Goal: Communication & Community: Answer question/provide support

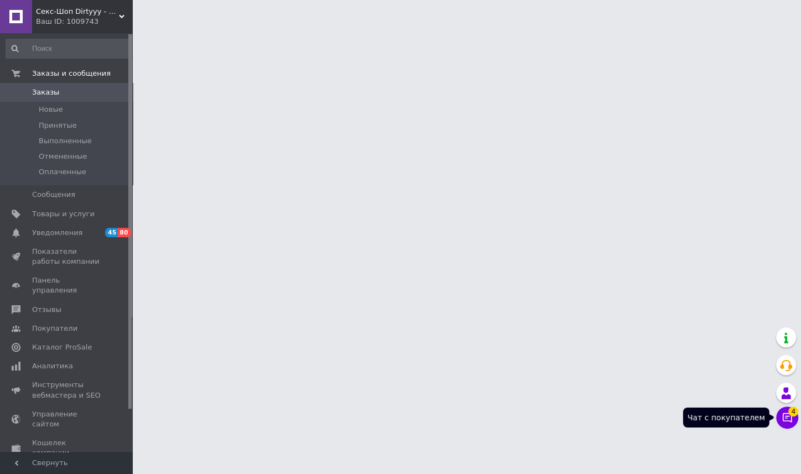
click at [785, 409] on button "Чат с покупателем 4" at bounding box center [787, 418] width 22 height 22
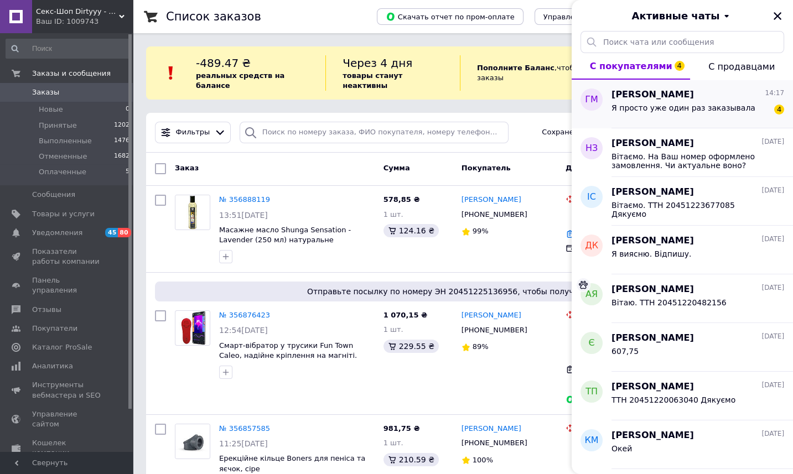
click at [693, 110] on span "Я просто уже один раз заказывала" at bounding box center [683, 107] width 144 height 9
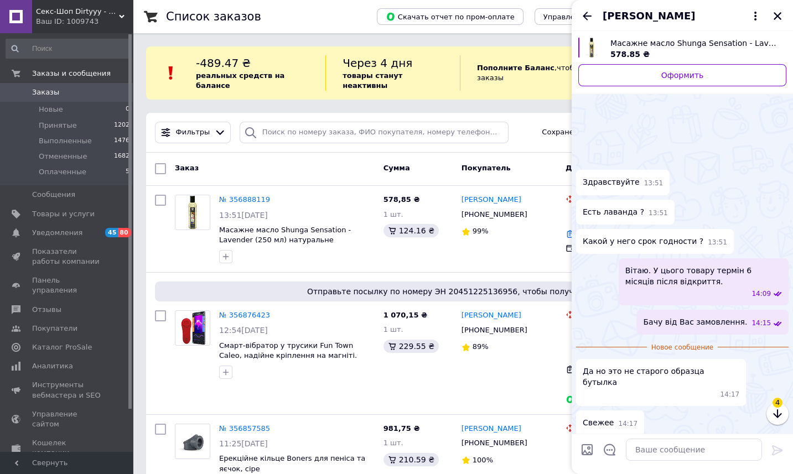
scroll to position [220, 0]
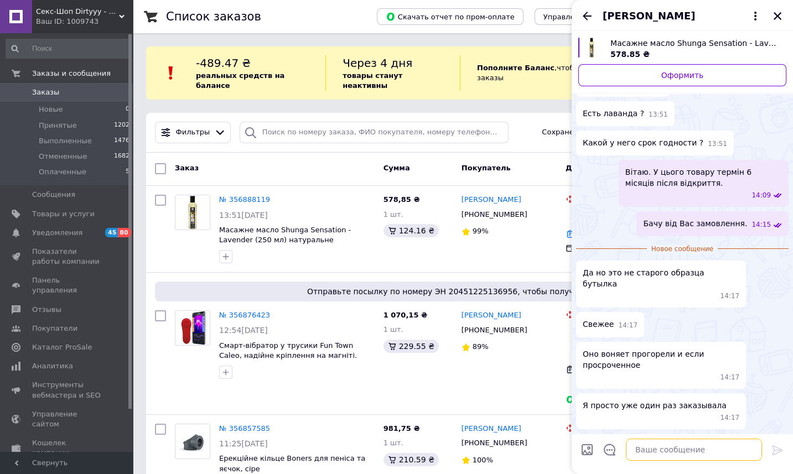
click at [698, 456] on textarea at bounding box center [694, 450] width 136 height 22
click at [698, 452] on textarea at bounding box center [694, 450] width 136 height 22
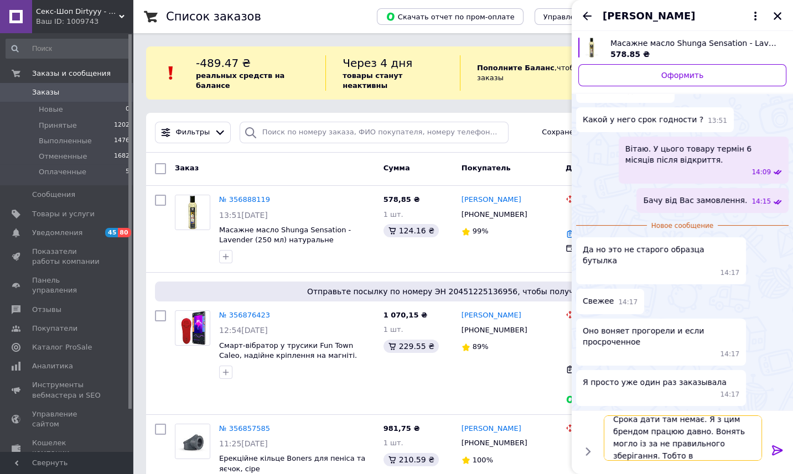
scroll to position [1, 0]
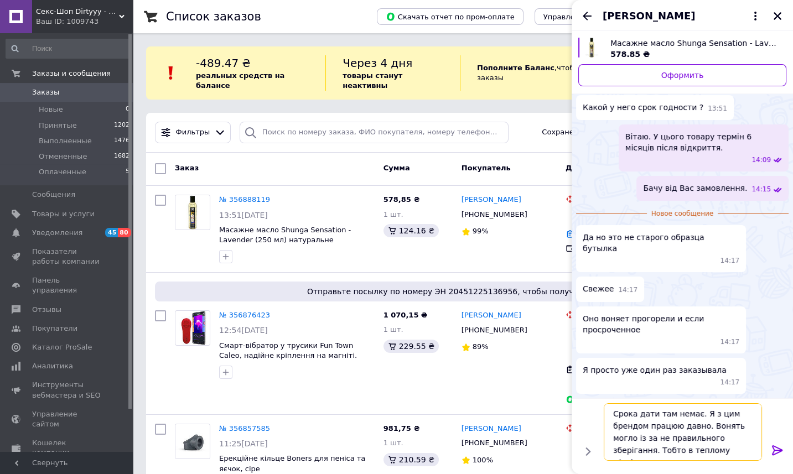
type textarea "Срока дати там немає. Я з цим брендом працюю давно. Вонять могло із за не прави…"
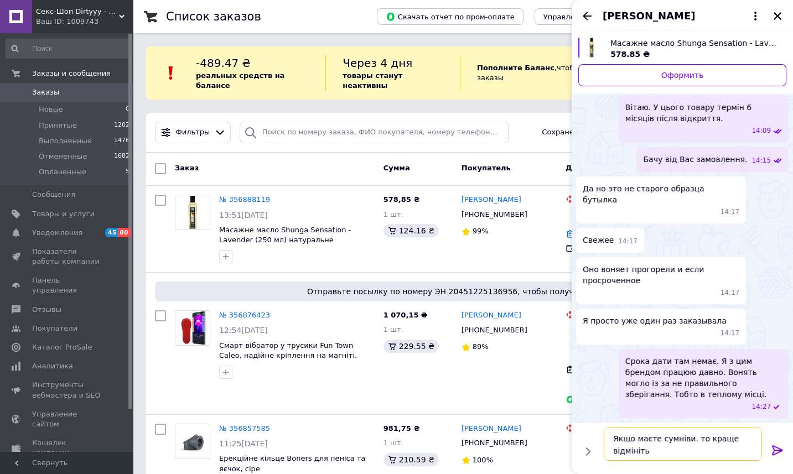
scroll to position [245, 0]
type textarea "Якщо маєте сумніви. то краще відмініть замовлення."
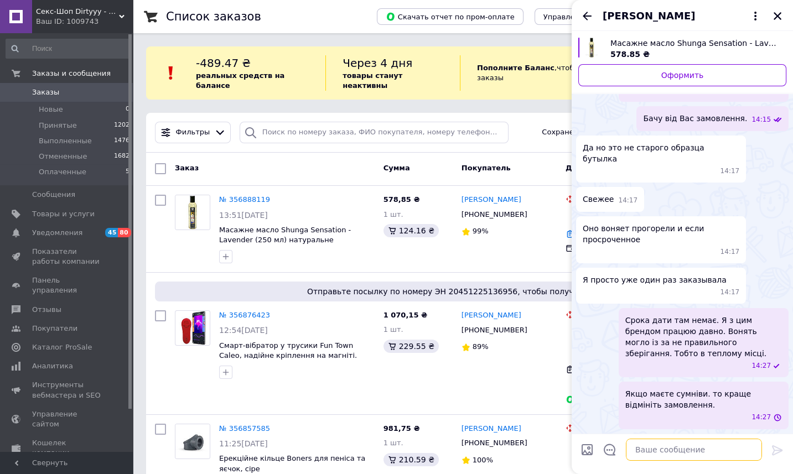
scroll to position [296, 0]
